Goal: Transaction & Acquisition: Book appointment/travel/reservation

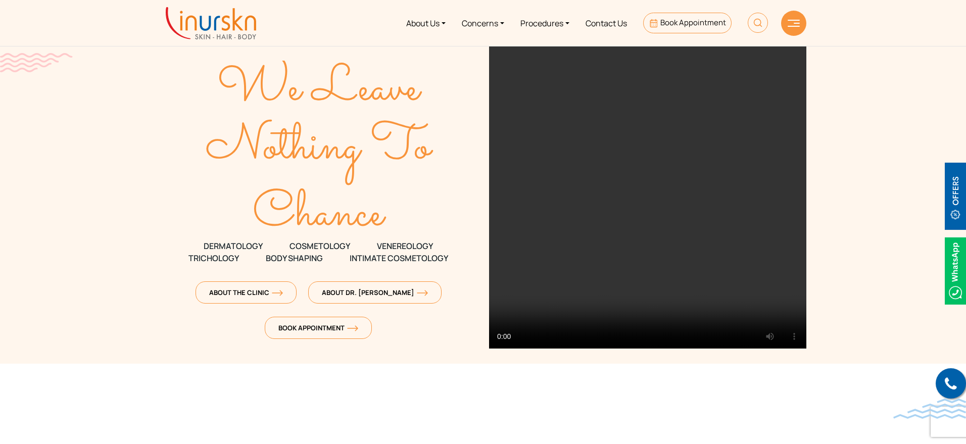
click at [681, 22] on span "Book Appointment" at bounding box center [694, 22] width 66 height 11
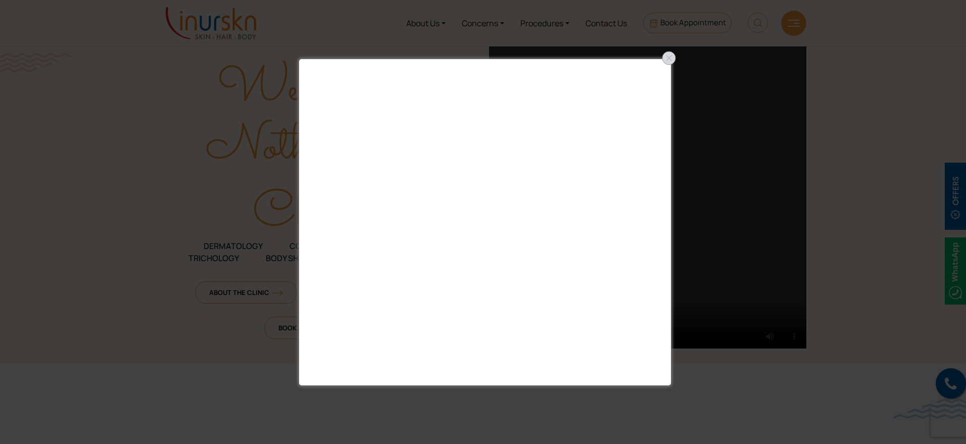
click at [671, 60] on div at bounding box center [669, 58] width 16 height 16
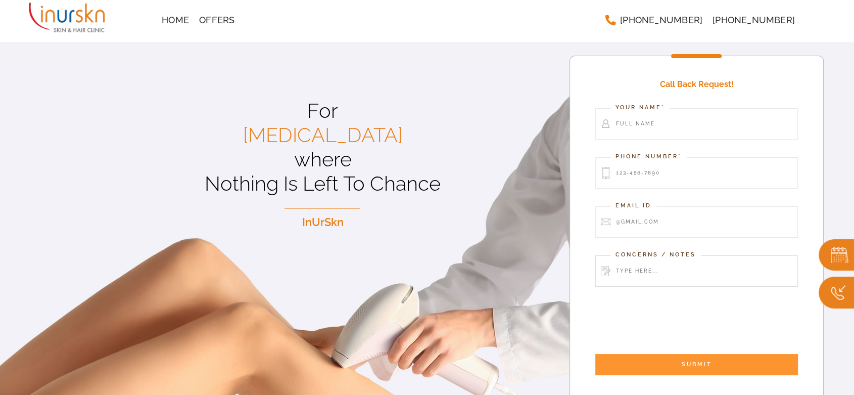
click at [704, 257] on input "Contact form" at bounding box center [696, 270] width 203 height 31
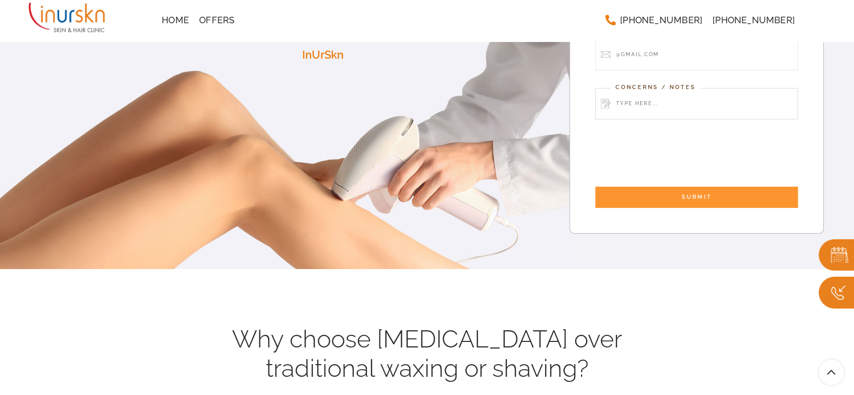
scroll to position [168, 0]
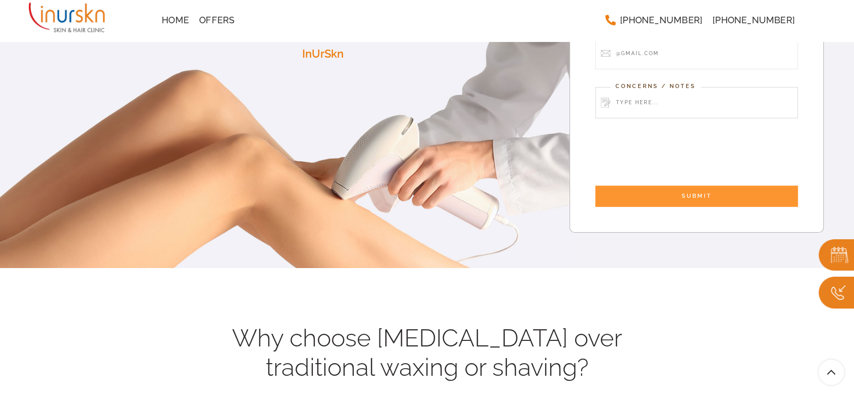
click at [698, 108] on input "Contact form" at bounding box center [696, 102] width 203 height 31
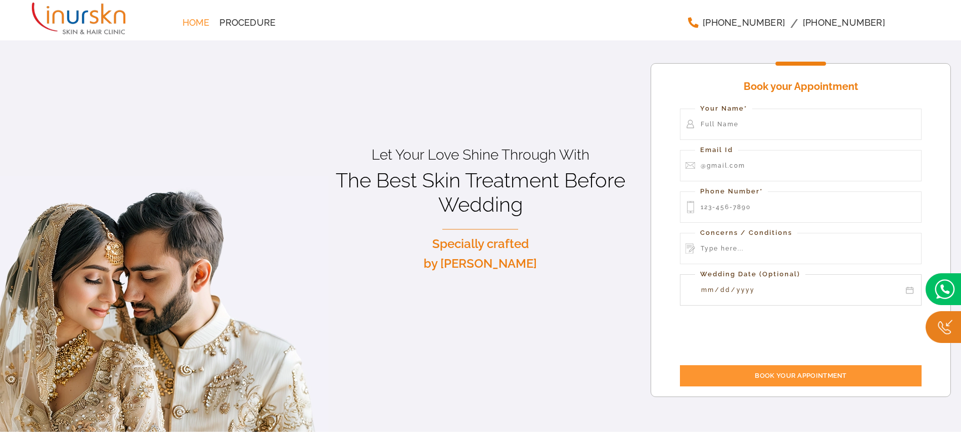
click at [774, 285] on input "Contact form" at bounding box center [801, 289] width 242 height 31
click at [905, 287] on input "Contact form" at bounding box center [801, 289] width 242 height 31
click at [908, 292] on input "Contact form" at bounding box center [801, 289] width 242 height 31
click at [907, 290] on input "Contact form" at bounding box center [801, 289] width 242 height 31
click at [665, 104] on div "Book your Appointment Your Name* Email Id Phone Number* Concerns / Conditions W…" at bounding box center [801, 230] width 300 height 334
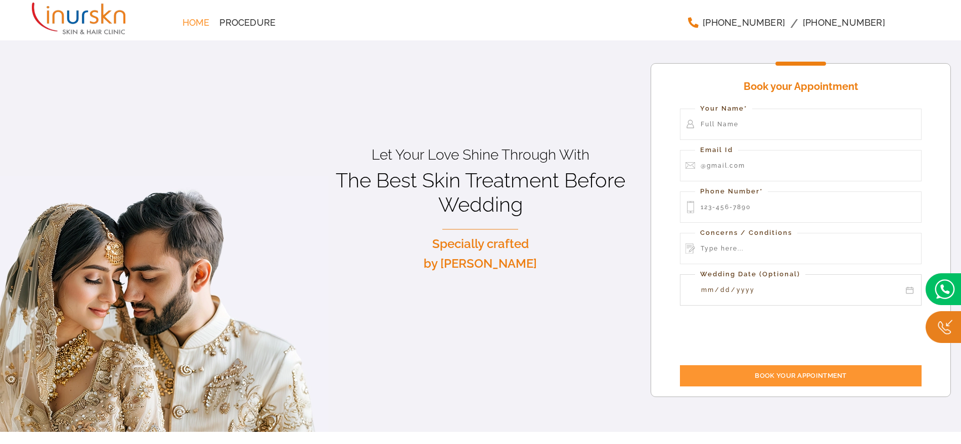
click at [909, 286] on input "Contact form" at bounding box center [801, 289] width 242 height 31
drag, startPoint x: 742, startPoint y: 280, endPoint x: 734, endPoint y: 282, distance: 7.8
click at [742, 280] on input "Contact form" at bounding box center [801, 289] width 242 height 31
click at [910, 291] on input "Contact form" at bounding box center [801, 289] width 242 height 31
click at [742, 211] on input "Contact form" at bounding box center [801, 207] width 242 height 31
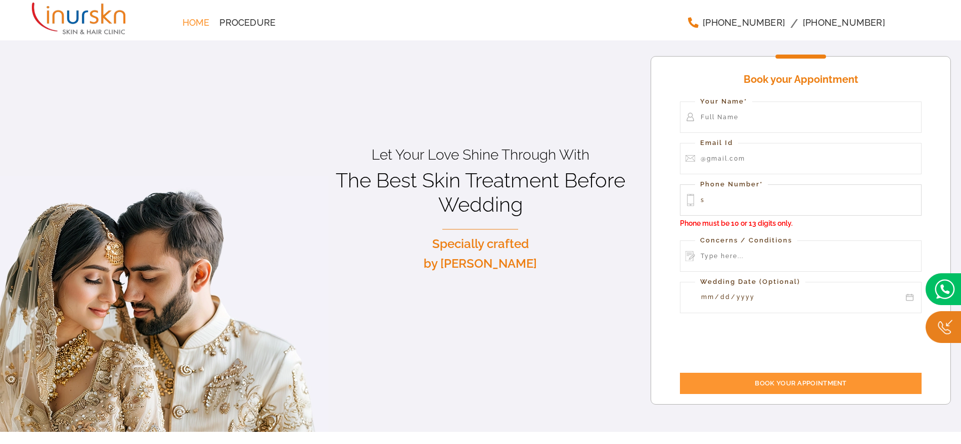
type input "s"
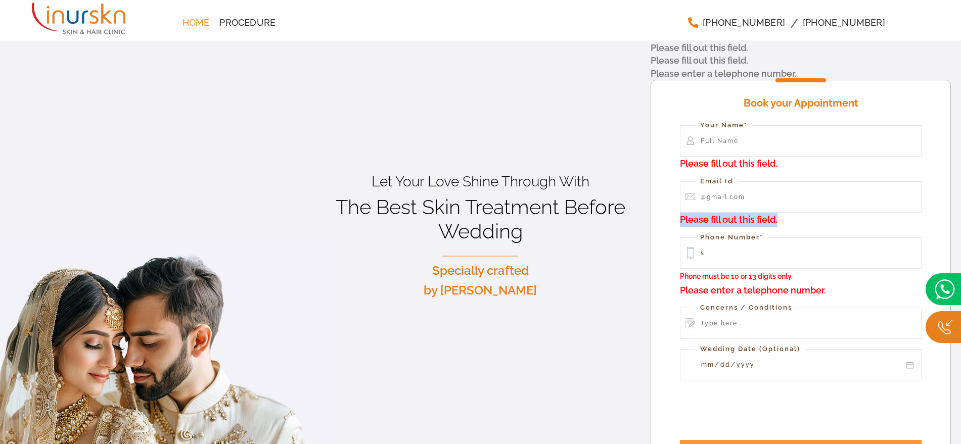
drag, startPoint x: 680, startPoint y: 220, endPoint x: 804, endPoint y: 220, distance: 123.3
click at [804, 220] on div "Book your Appointment Your Name* Please fill out this field. Email Id Please fi…" at bounding box center [801, 276] width 300 height 393
drag, startPoint x: 682, startPoint y: 276, endPoint x: 806, endPoint y: 263, distance: 125.0
click at [809, 275] on p "Phone Number* s Phone must be 10 or 13 digits only. Please enter a telephone nu…" at bounding box center [801, 268] width 242 height 61
copy span "Phone must be 10 or 13 digits only."
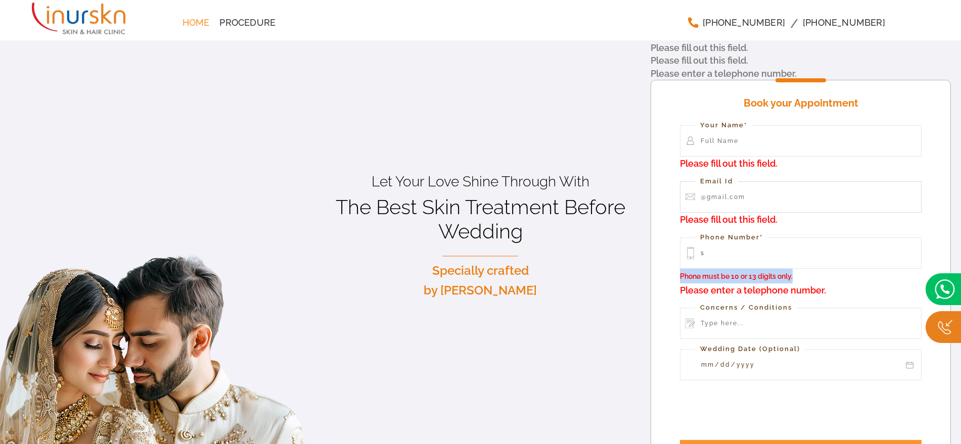
click at [765, 201] on input "Contact form" at bounding box center [801, 196] width 242 height 31
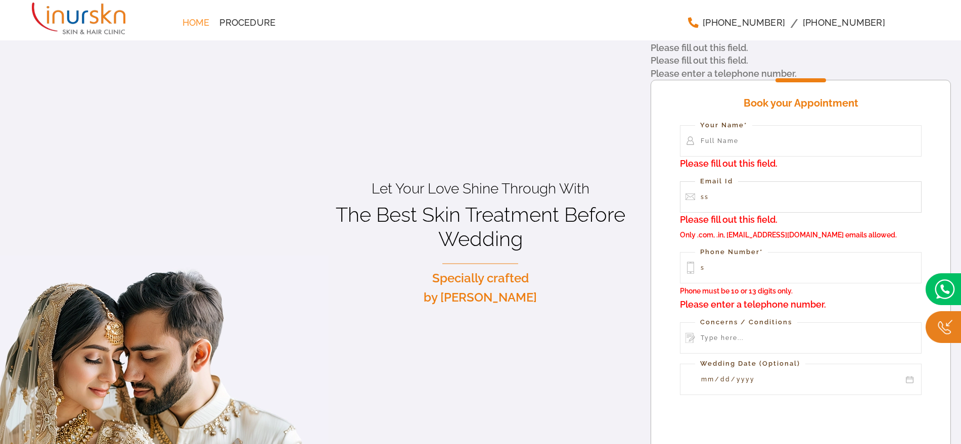
type input "ss"
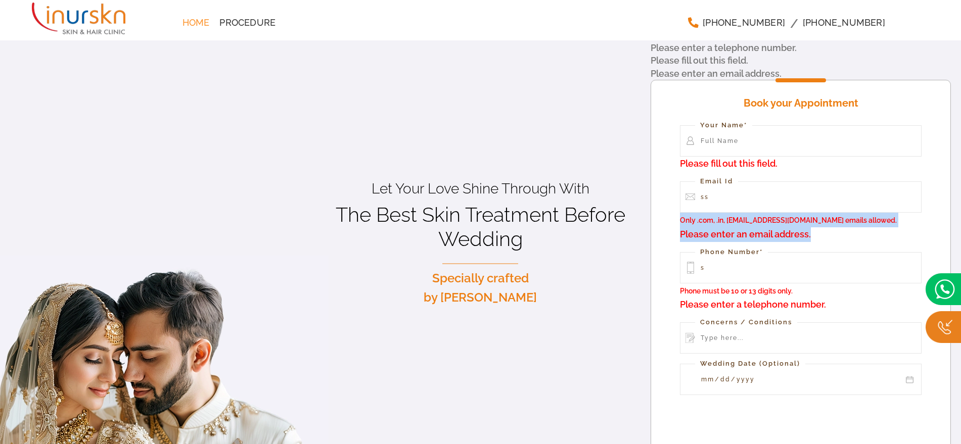
drag, startPoint x: 848, startPoint y: 235, endPoint x: 680, endPoint y: 221, distance: 168.8
click at [680, 221] on p "Email Id ss Only .com, .in, and @gmail.com emails allowed. Please enter an emai…" at bounding box center [801, 211] width 242 height 61
